Goal: Obtain resource: Obtain resource

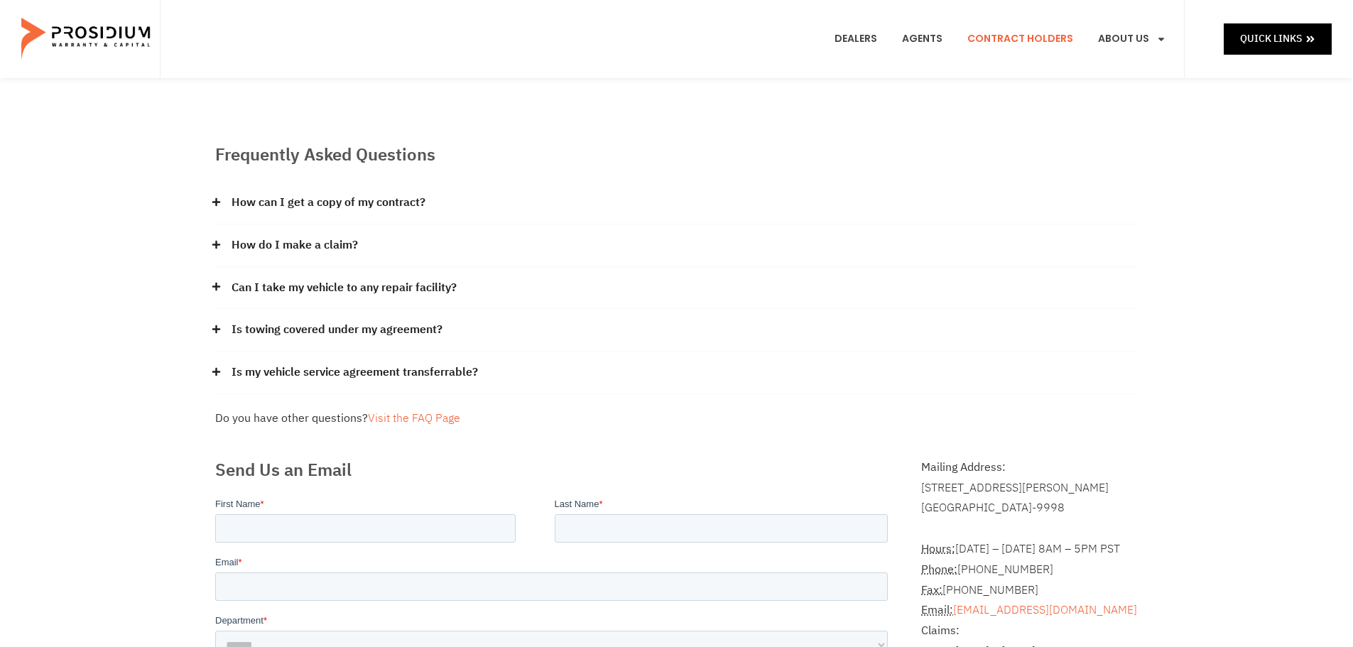
click at [1028, 31] on link "Contract Holders" at bounding box center [1020, 39] width 127 height 53
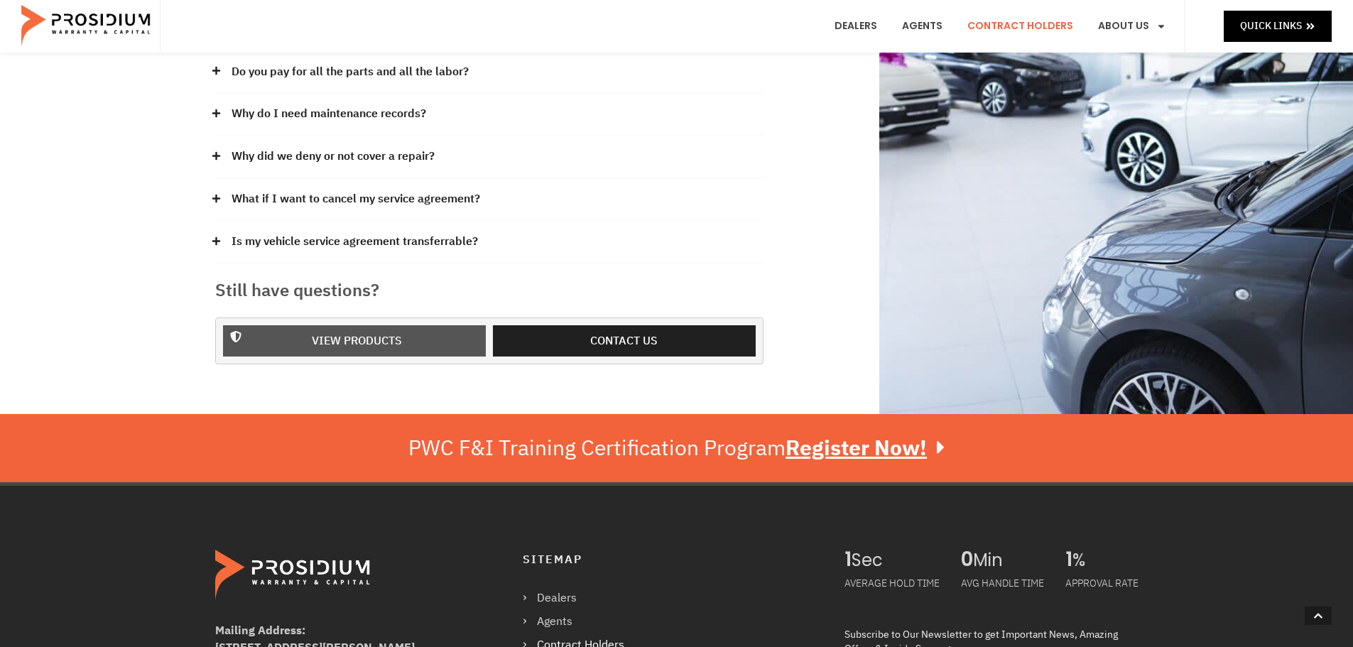
scroll to position [497, 0]
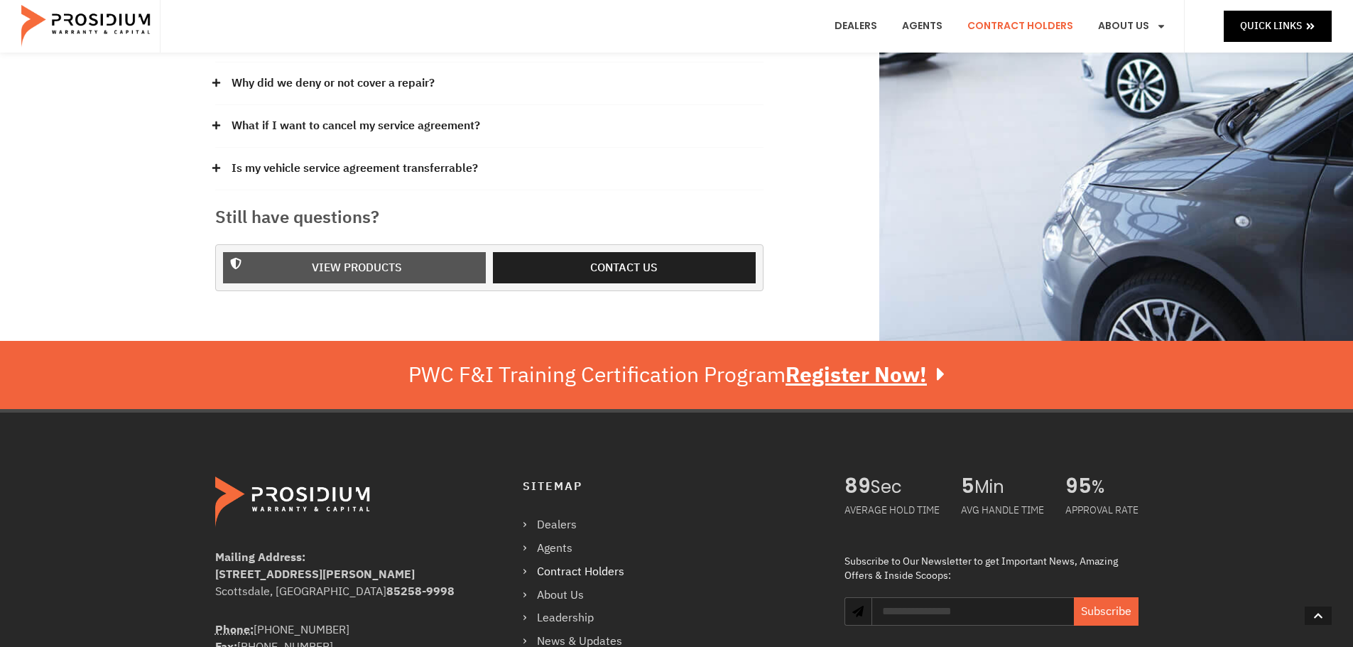
click at [406, 264] on span "View Products" at bounding box center [357, 268] width 226 height 21
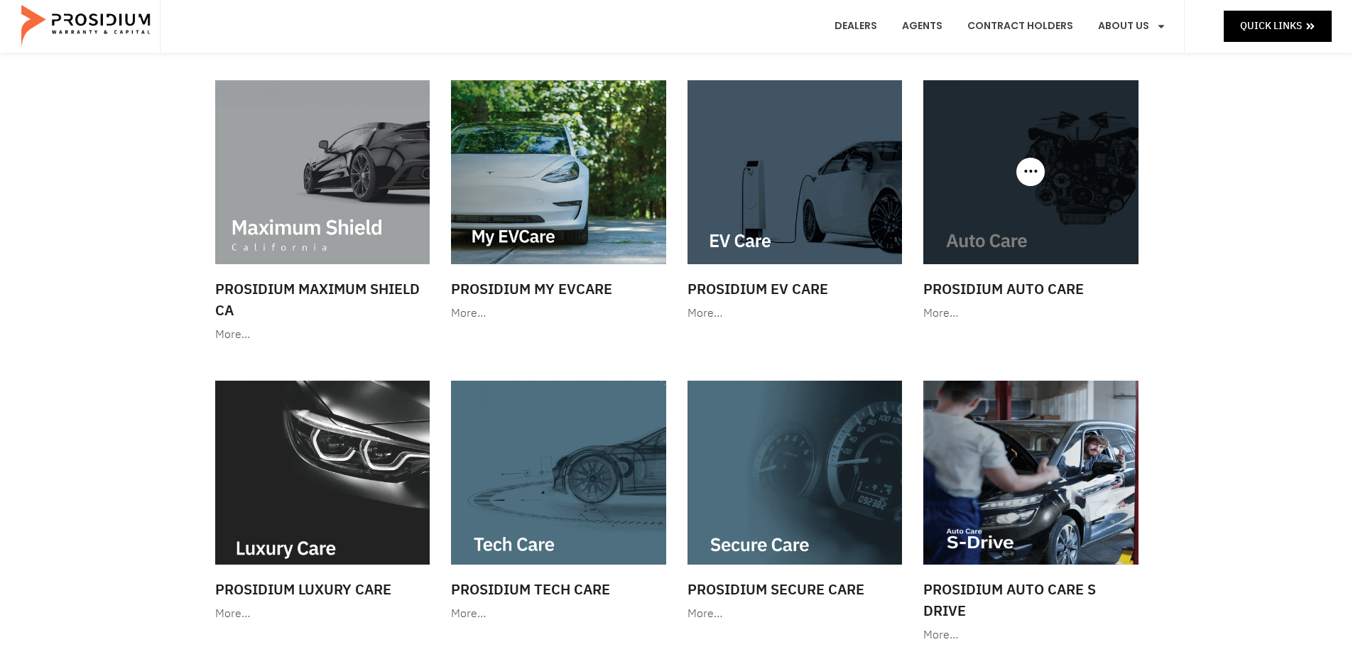
scroll to position [142, 0]
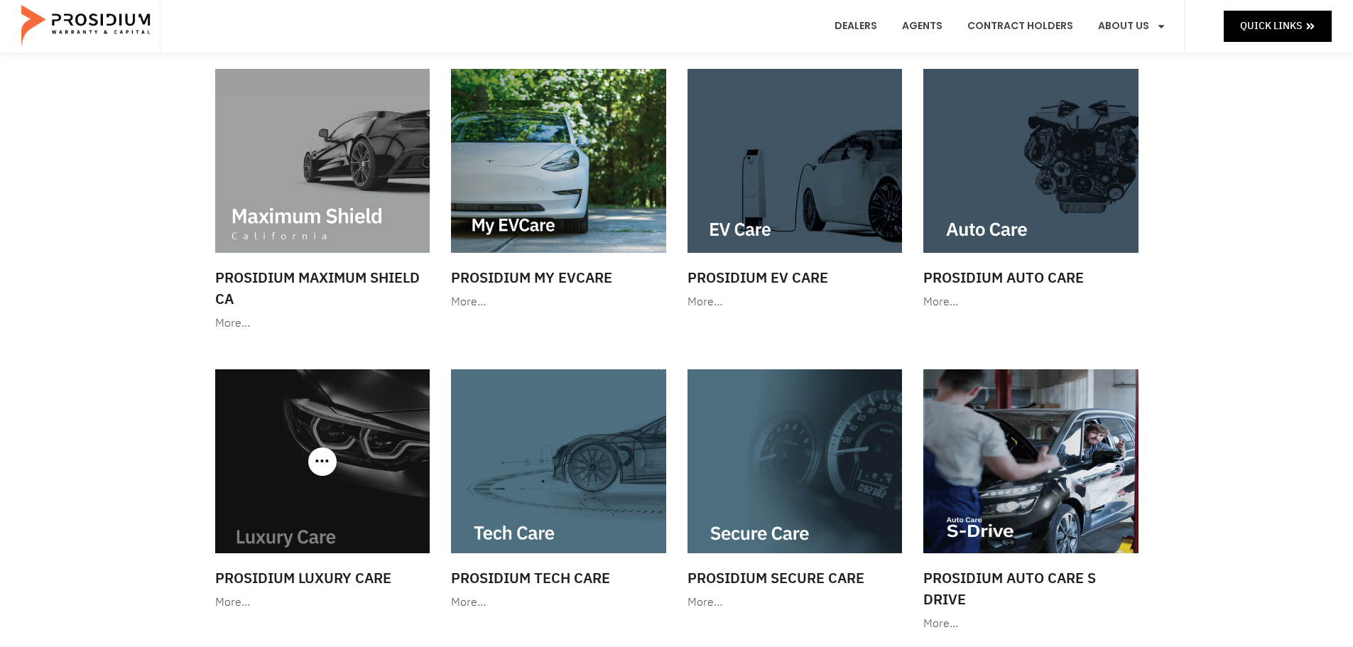
click at [322, 575] on h3 "Prosidium Luxury Care" at bounding box center [322, 578] width 215 height 21
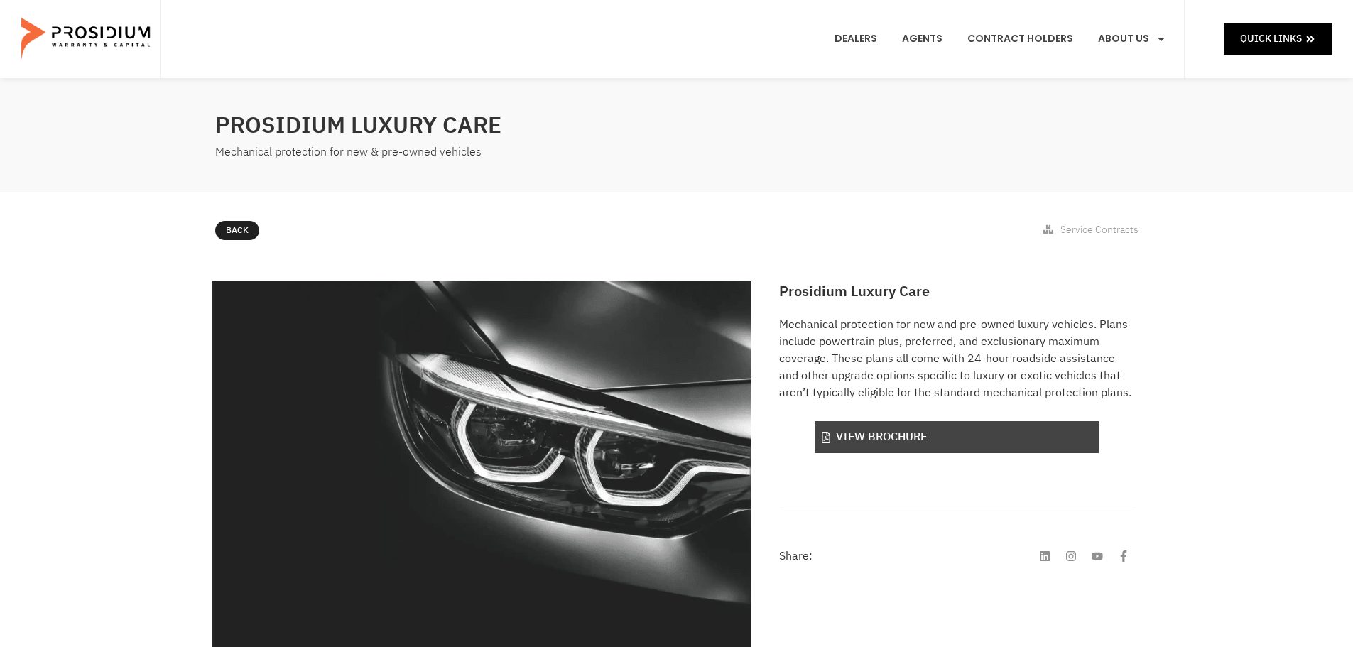
click at [879, 435] on link "View Brochure" at bounding box center [957, 437] width 284 height 32
